Goal: Task Accomplishment & Management: Use online tool/utility

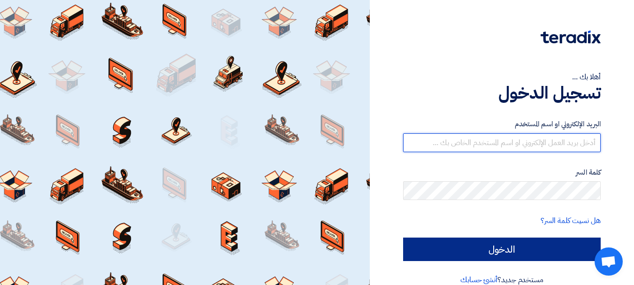
type input "[PERSON_NAME][EMAIL_ADDRESS][DOMAIN_NAME]"
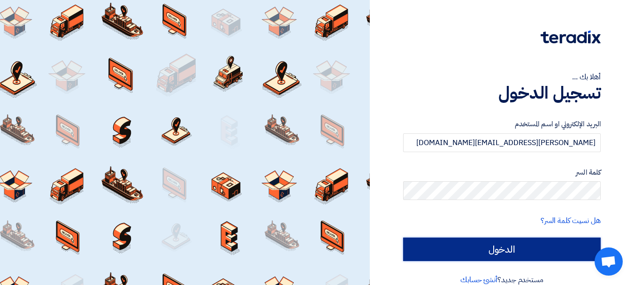
click at [524, 243] on input "الدخول" at bounding box center [501, 248] width 197 height 23
type input "Sign in"
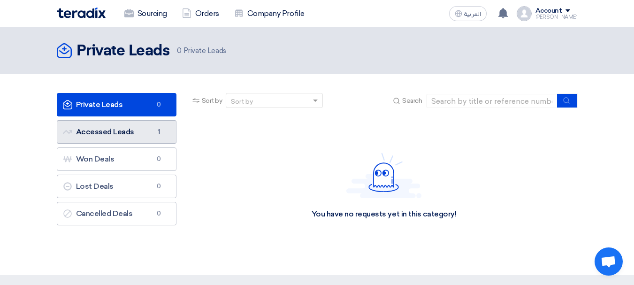
click at [101, 136] on link "Accessed Leads Accessed Leads 1" at bounding box center [117, 131] width 120 height 23
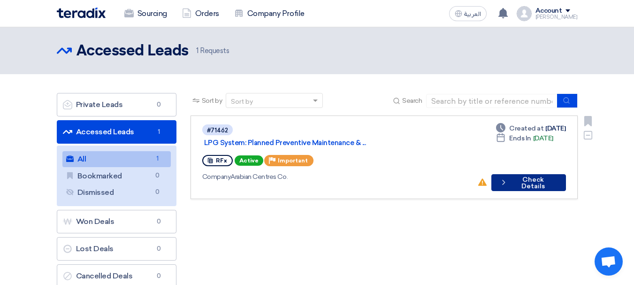
click at [515, 174] on button "Check details Check Details" at bounding box center [528, 182] width 74 height 17
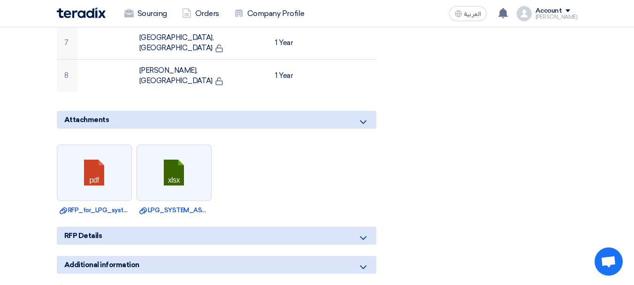
scroll to position [563, 0]
